Goal: Transaction & Acquisition: Purchase product/service

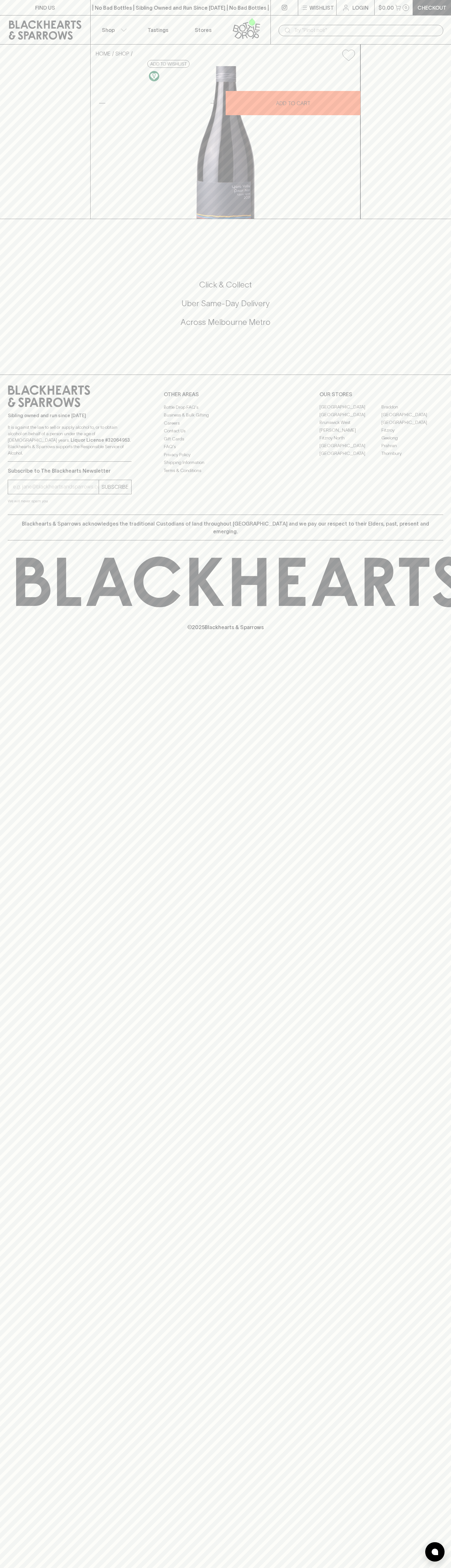
click at [154, 12] on div "| No Bad Bottles | Sibling Owned and Run Since 2006 | No Bad Bottles | Sibling …" at bounding box center [181, 8] width 181 height 16
click at [425, 90] on div "HOME SHOP First Foot Forward Pinot Noir 2023 $40.00 Add to wishlist 10% discoun…" at bounding box center [225, 131] width 451 height 174
click at [342, 1568] on html "FIND US | No Bad Bottles | Sibling Owned and Run Since 2006 | No Bad Bottles | …" at bounding box center [225, 784] width 451 height 1568
click at [19, 1009] on div "FIND US | No Bad Bottles | Sibling Owned and Run Since 2006 | No Bad Bottles | …" at bounding box center [225, 784] width 451 height 1568
